Goal: Check status: Check status

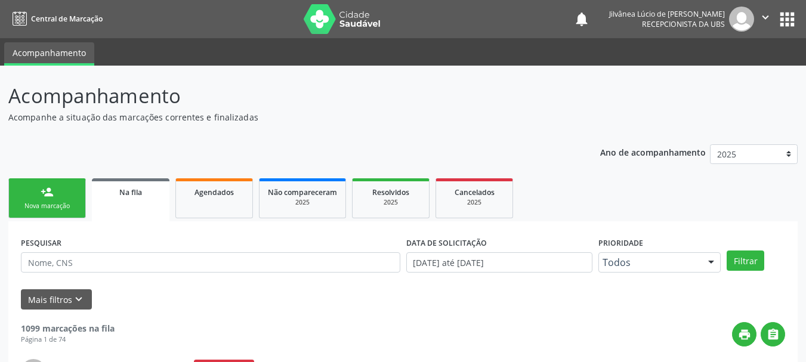
click at [767, 14] on icon "" at bounding box center [765, 17] width 13 height 13
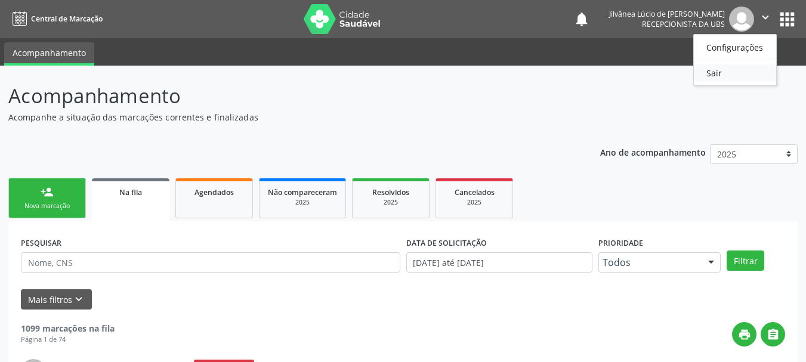
click at [726, 72] on link "Sair" at bounding box center [735, 72] width 82 height 17
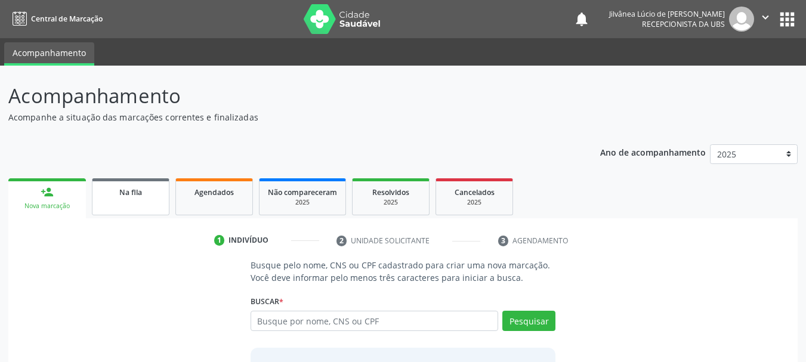
click at [140, 198] on link "Na fila" at bounding box center [131, 196] width 78 height 37
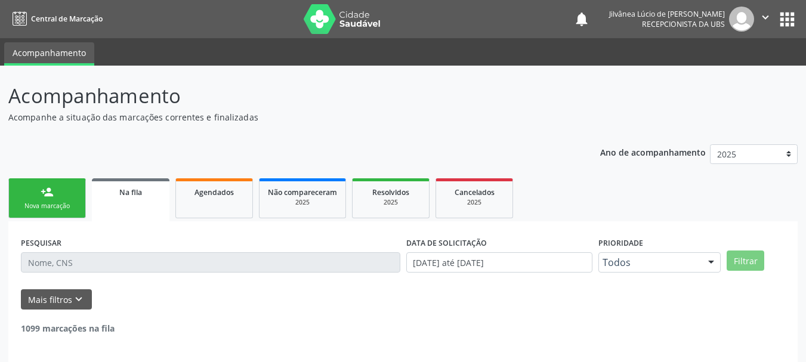
click at [165, 263] on input "text" at bounding box center [211, 262] width 380 height 20
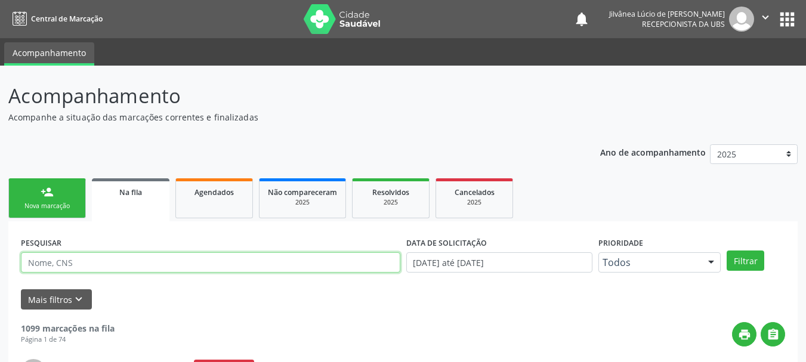
click at [228, 268] on input "text" at bounding box center [211, 262] width 380 height 20
click at [727, 251] on button "Filtrar" at bounding box center [746, 261] width 38 height 20
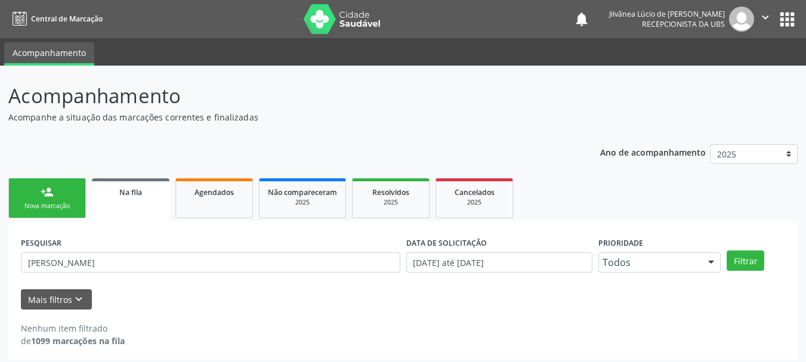
scroll to position [6, 0]
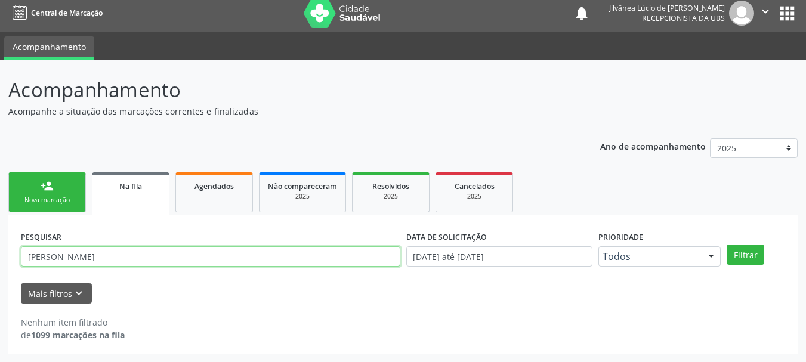
click at [95, 254] on input "[PERSON_NAME]" at bounding box center [211, 256] width 380 height 20
click at [727, 245] on button "Filtrar" at bounding box center [746, 255] width 38 height 20
click at [98, 254] on input "[PERSON_NAME]" at bounding box center [211, 256] width 380 height 20
click at [727, 245] on button "Filtrar" at bounding box center [746, 255] width 38 height 20
click at [47, 252] on input "betina" at bounding box center [211, 256] width 380 height 20
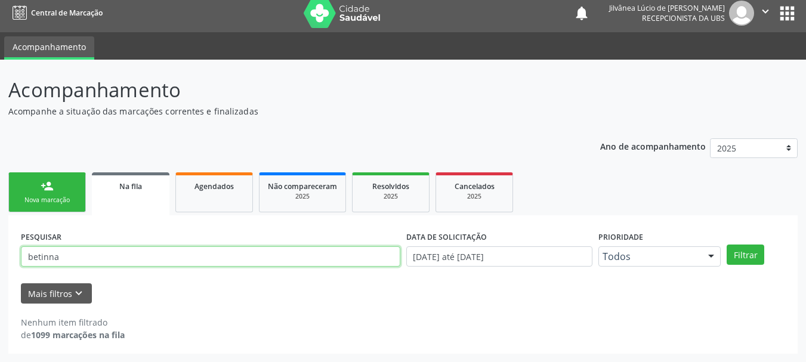
click at [727, 245] on button "Filtrar" at bounding box center [746, 255] width 38 height 20
click at [45, 258] on input "betinna" at bounding box center [211, 256] width 380 height 20
click at [35, 254] on input "betinna" at bounding box center [211, 256] width 380 height 20
click at [727, 245] on button "Filtrar" at bounding box center [746, 255] width 38 height 20
click at [41, 258] on input "betinna" at bounding box center [211, 256] width 380 height 20
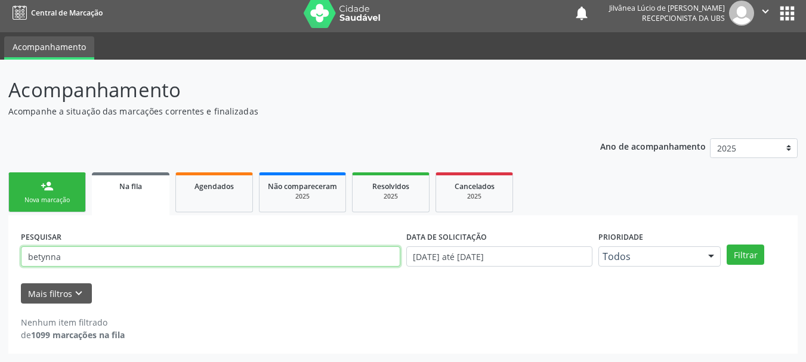
click at [727, 245] on button "Filtrar" at bounding box center [746, 255] width 38 height 20
click at [0, 272] on div "Acompanhamento Acompanhe a situação das marcações correntes e finalizadas Relat…" at bounding box center [403, 211] width 806 height 303
paste input "706203058987961"
type input "706203058987961"
click at [727, 245] on button "Filtrar" at bounding box center [746, 255] width 38 height 20
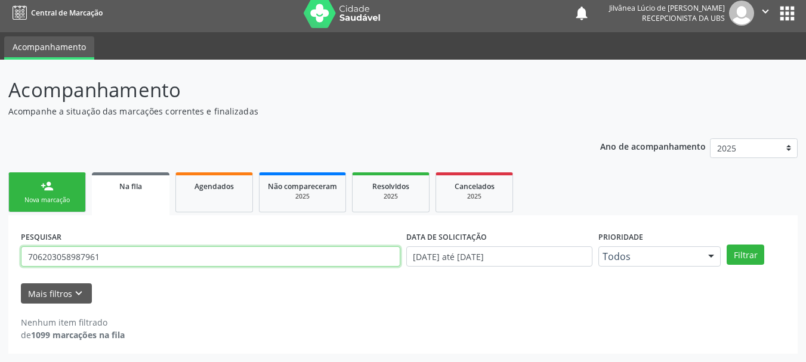
click at [118, 261] on input "706203058987961" at bounding box center [211, 256] width 380 height 20
